Goal: Transaction & Acquisition: Purchase product/service

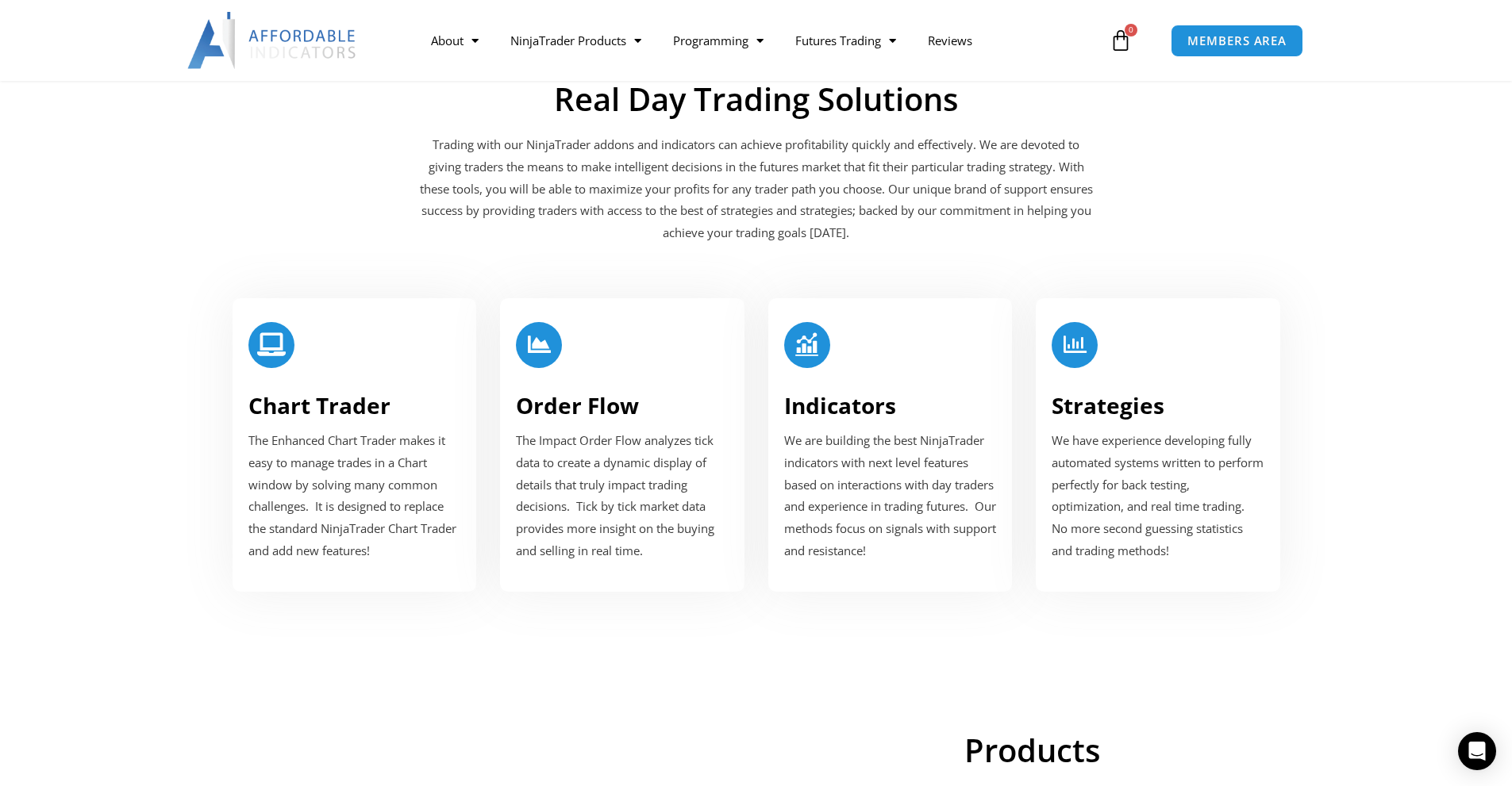
scroll to position [1825, 0]
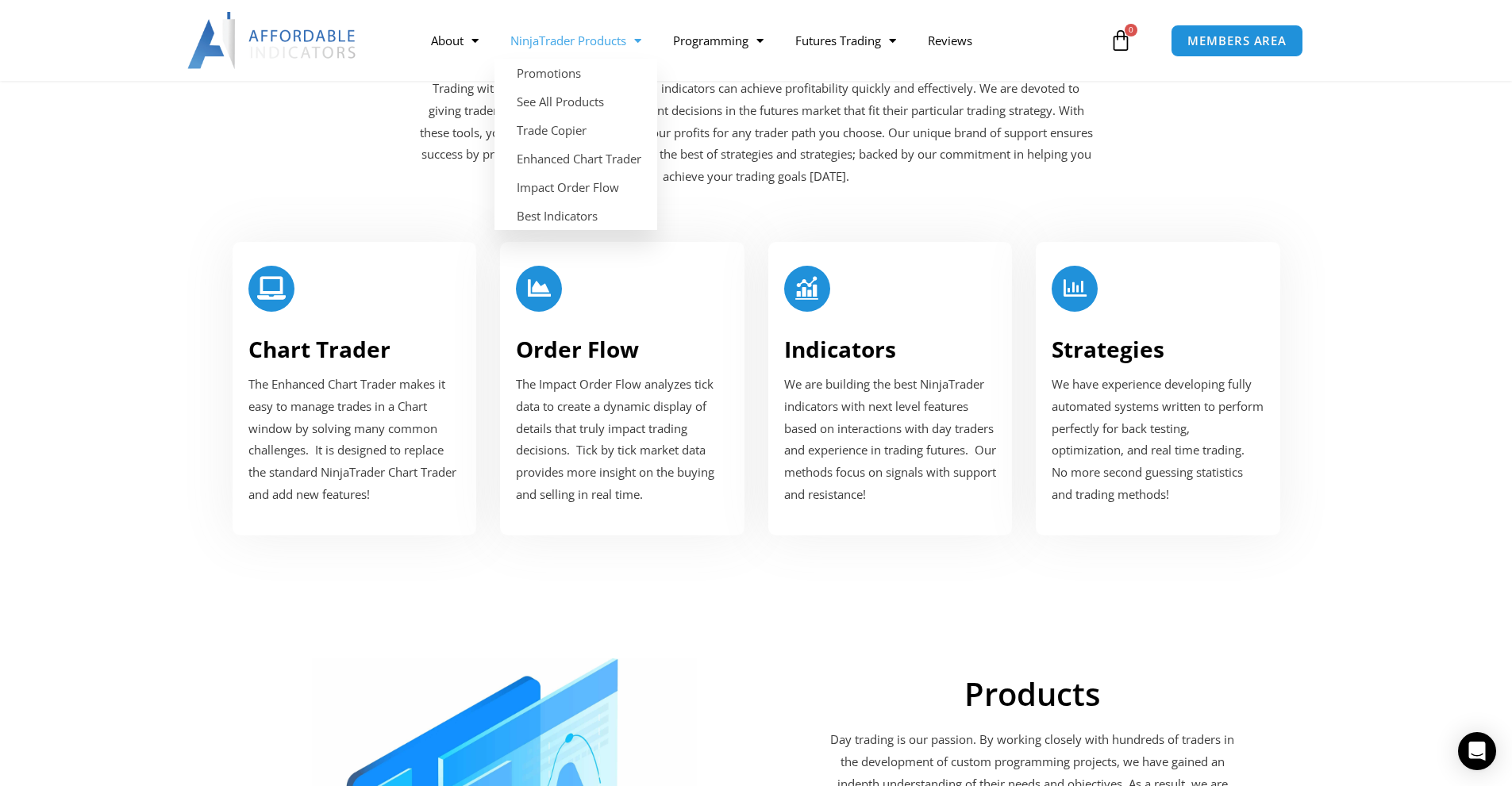
click at [634, 38] on span "Menu" at bounding box center [633, 41] width 15 height 28
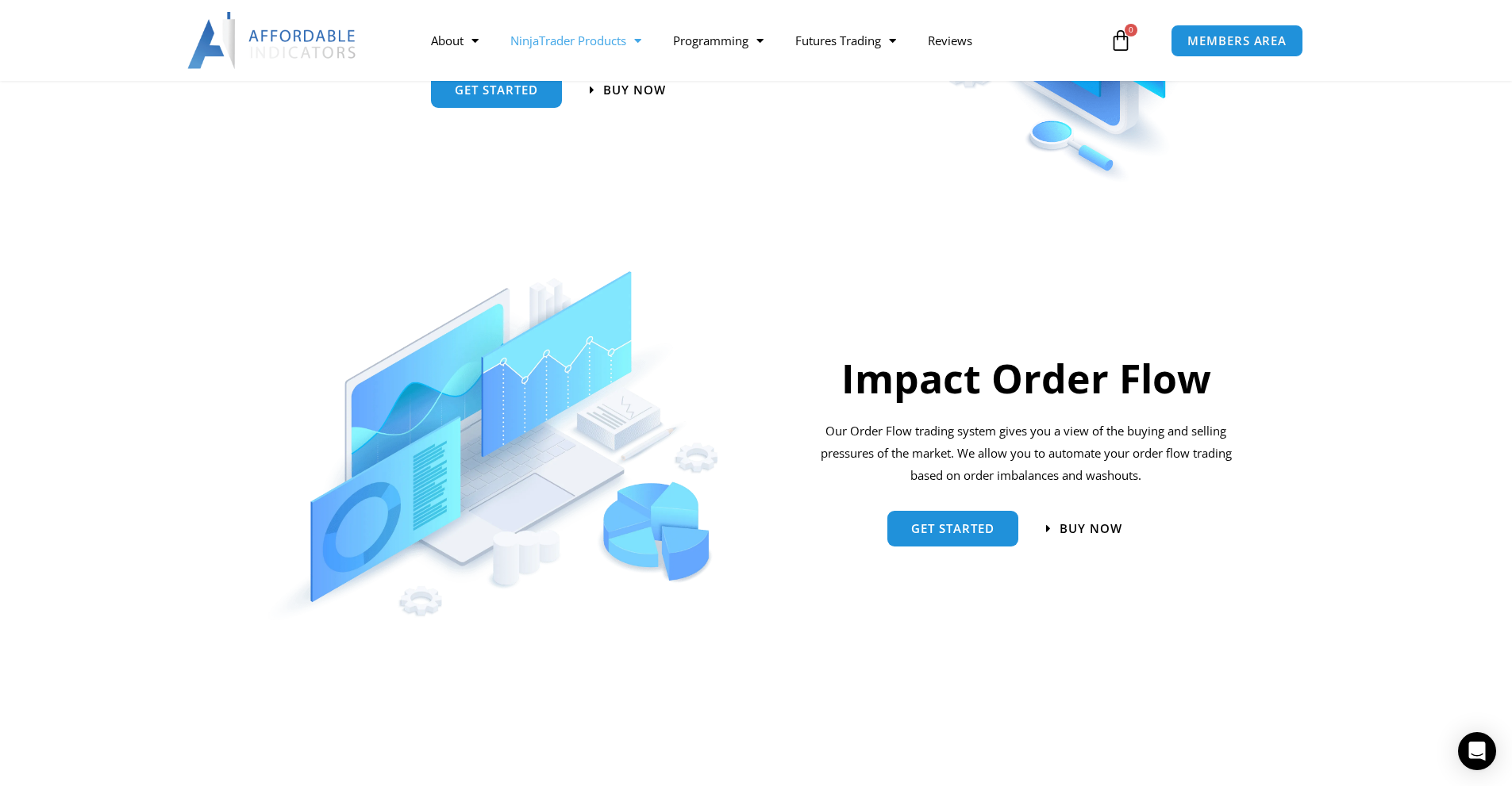
scroll to position [590, 0]
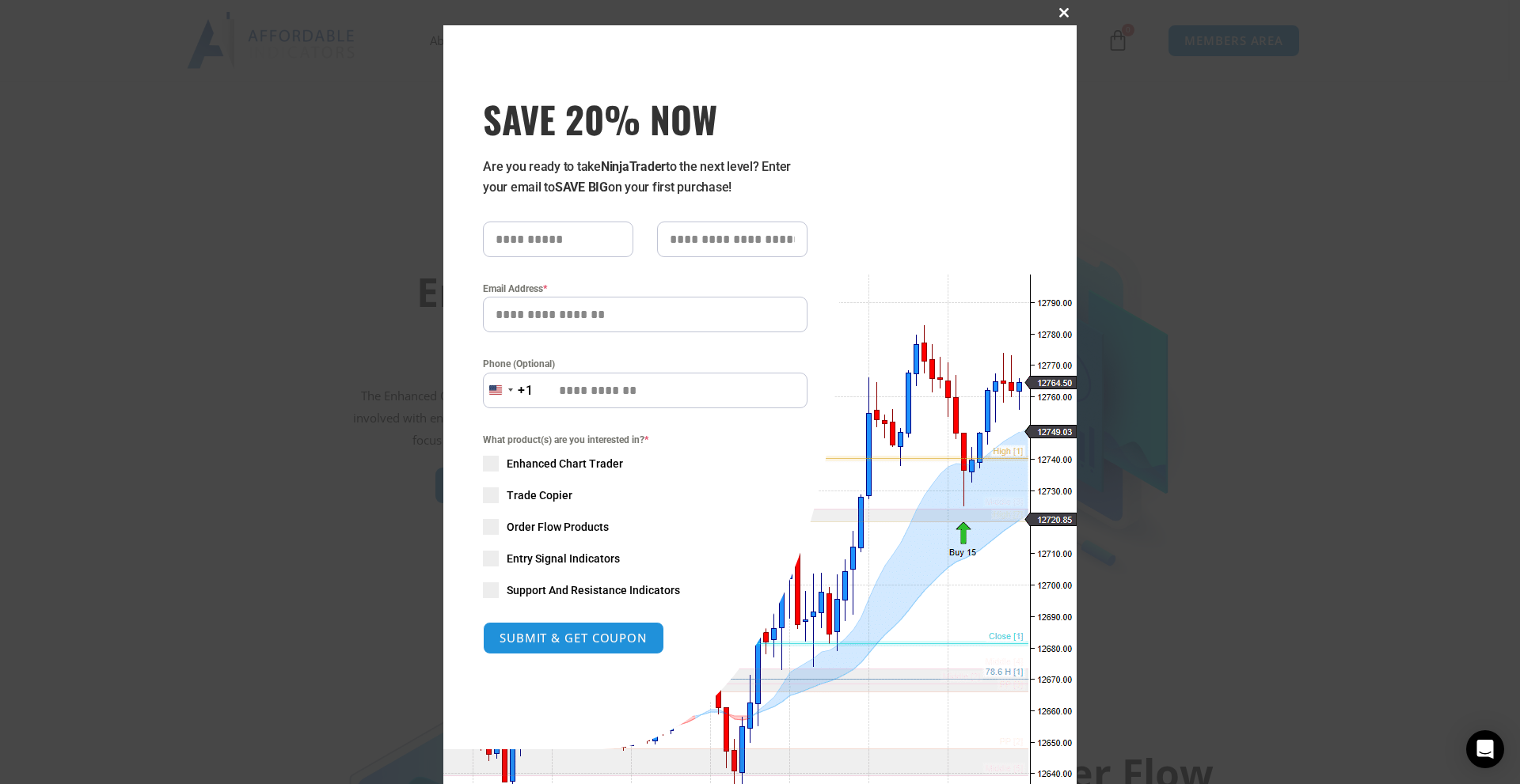
click at [1051, 9] on span at bounding box center [1063, 12] width 25 height 9
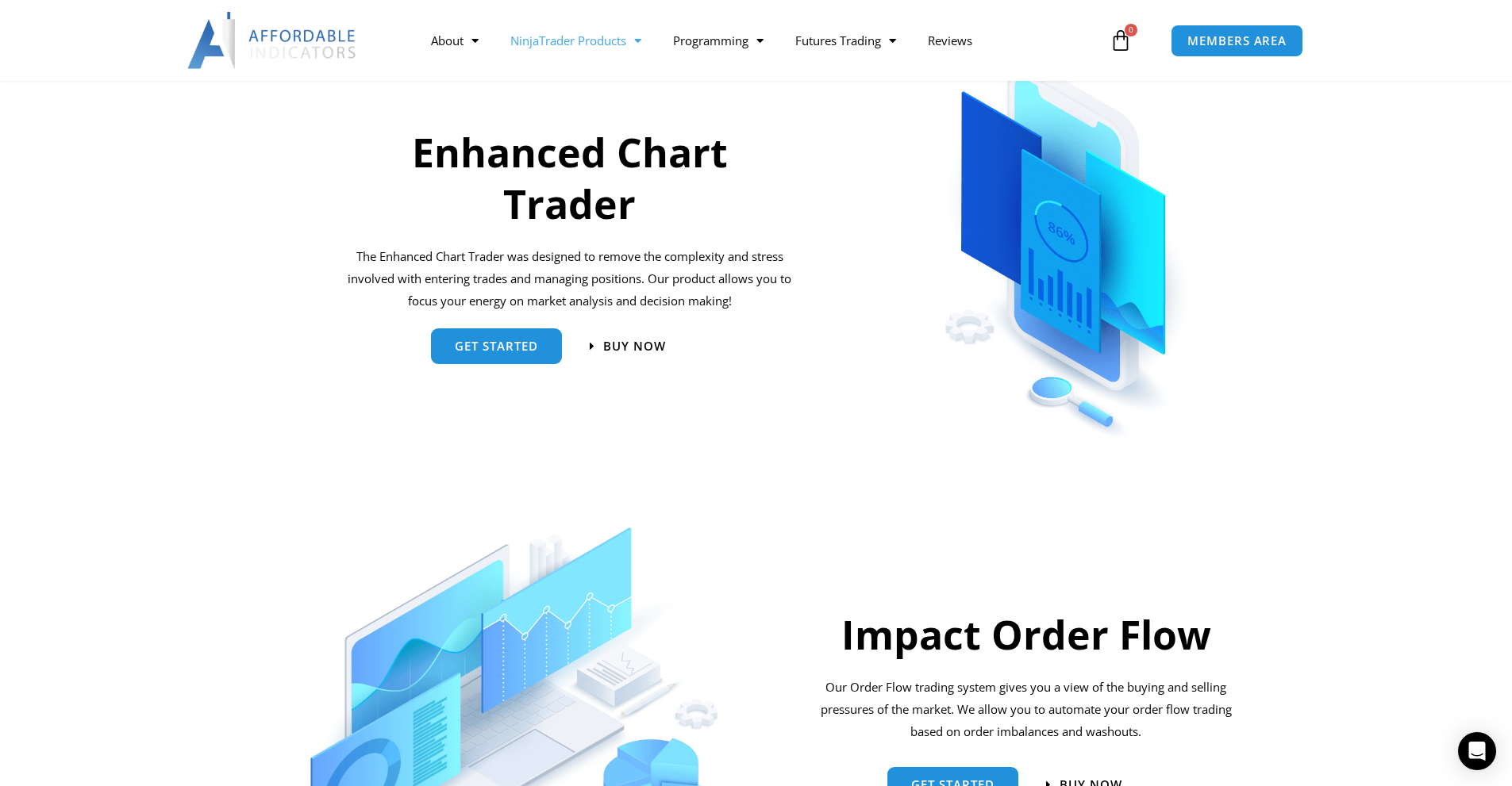
scroll to position [748, 0]
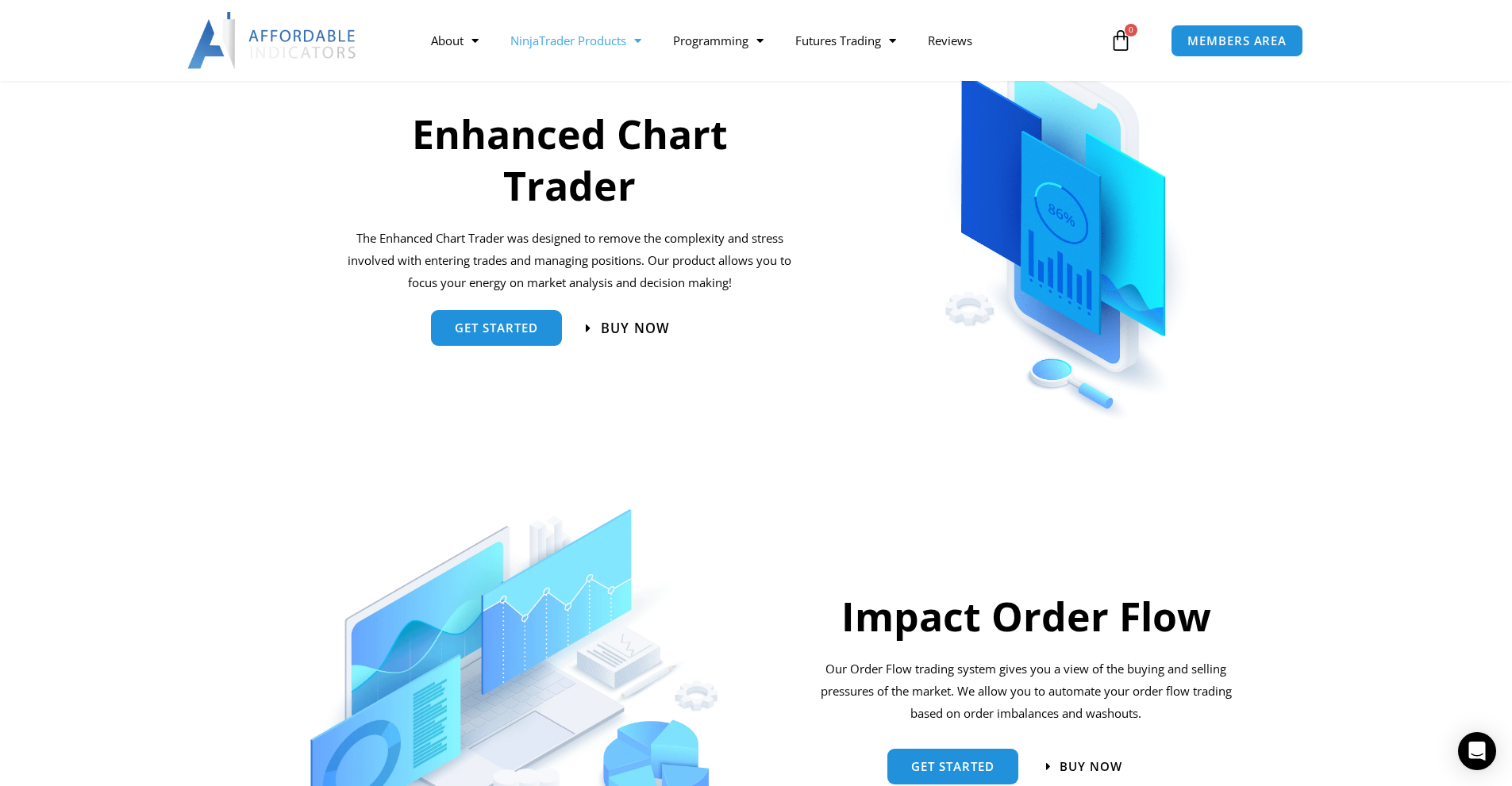
click at [639, 335] on span "Buy now" at bounding box center [636, 328] width 69 height 14
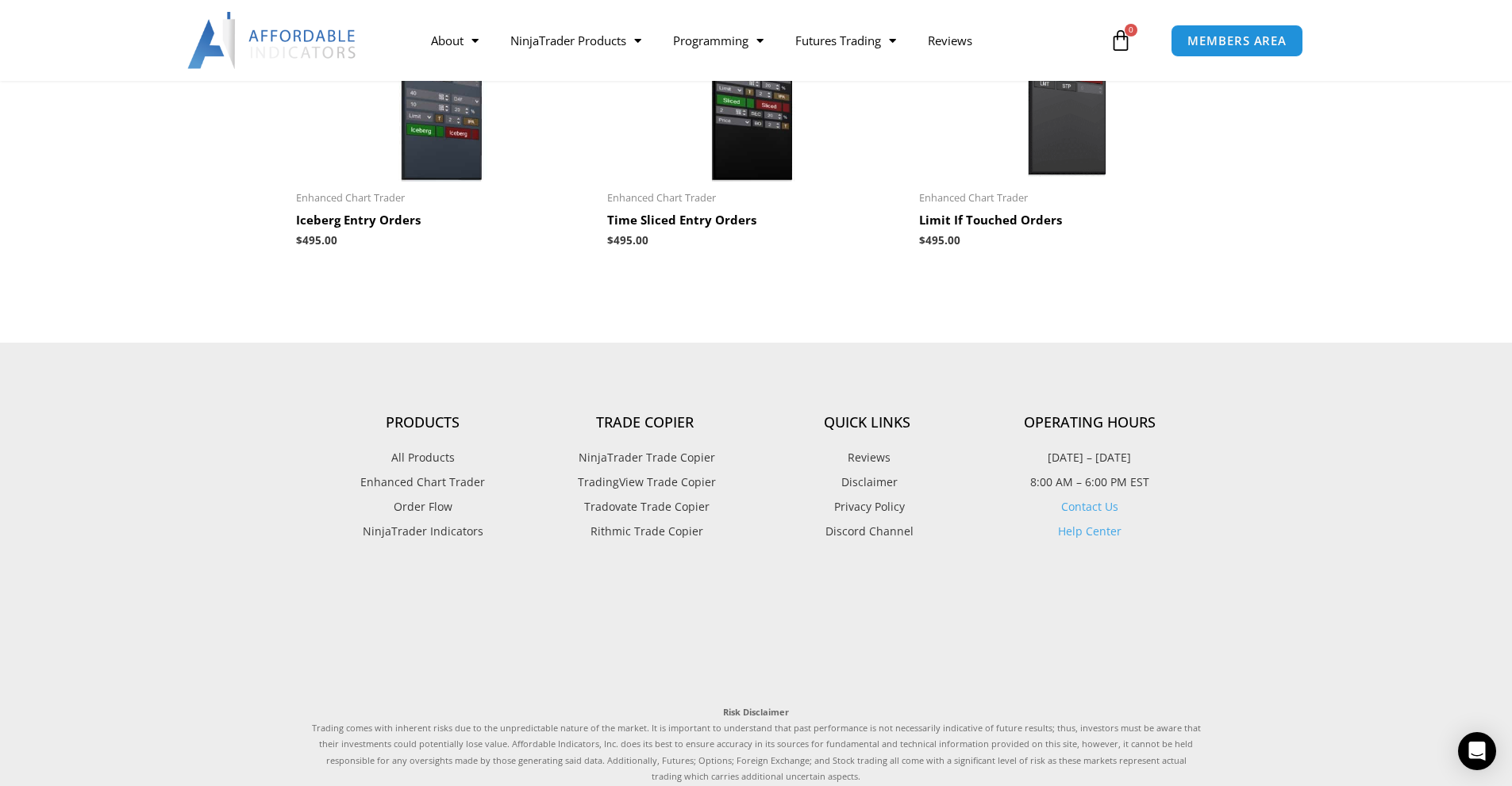
scroll to position [1904, 0]
